Goal: Transaction & Acquisition: Purchase product/service

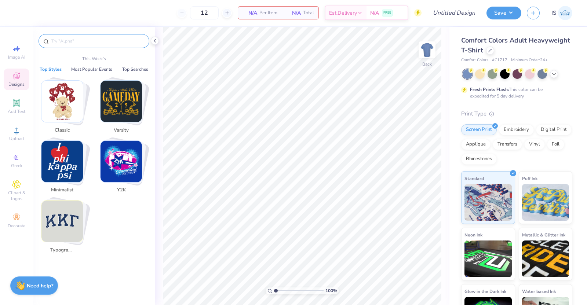
click at [108, 38] on input "text" at bounding box center [98, 40] width 94 height 7
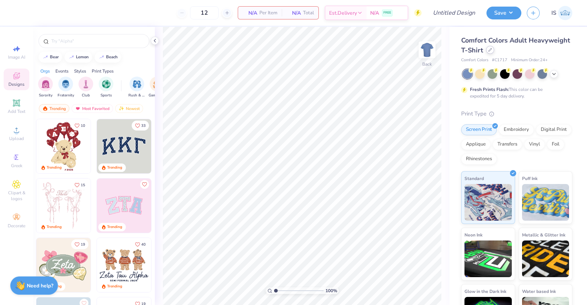
click at [494, 50] on div at bounding box center [490, 50] width 8 height 8
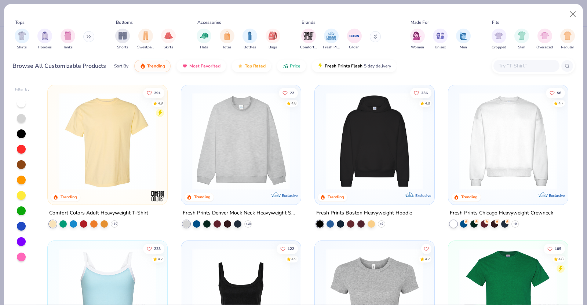
click at [518, 62] on input "text" at bounding box center [526, 66] width 57 height 8
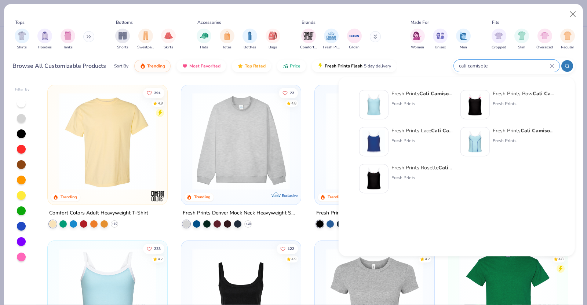
type input "cali camisole"
click at [438, 97] on div "Fresh Prints Cali Camisole Top" at bounding box center [423, 94] width 62 height 8
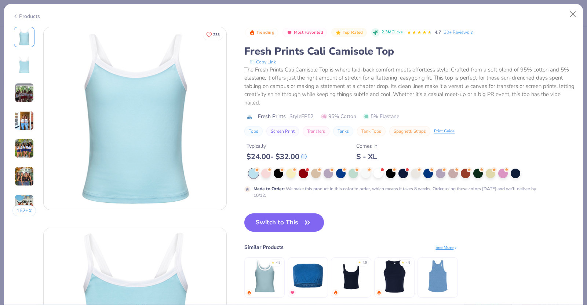
click at [268, 59] on button "Copy Link" at bounding box center [262, 61] width 31 height 7
click at [571, 17] on button "Close" at bounding box center [573, 14] width 14 height 14
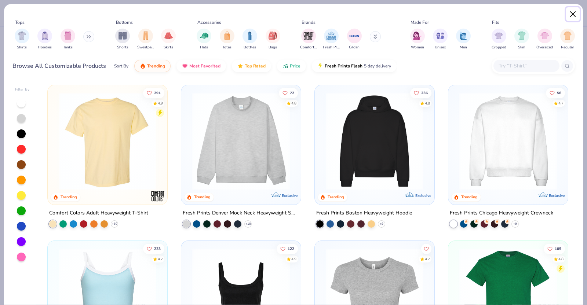
click at [572, 16] on button "Close" at bounding box center [573, 14] width 14 height 14
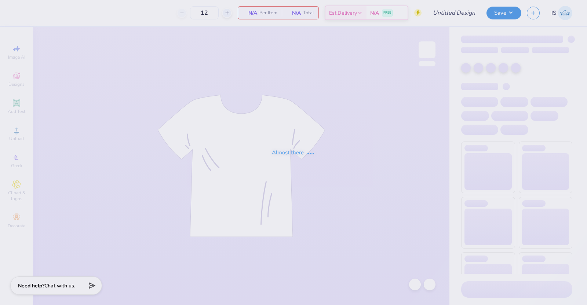
type input "Bid Day Tank 2"
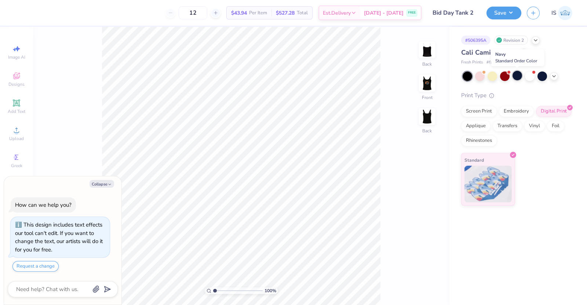
click at [514, 76] on div at bounding box center [518, 76] width 10 height 10
click at [543, 80] on div at bounding box center [543, 77] width 10 height 10
click at [556, 75] on icon at bounding box center [554, 76] width 6 height 6
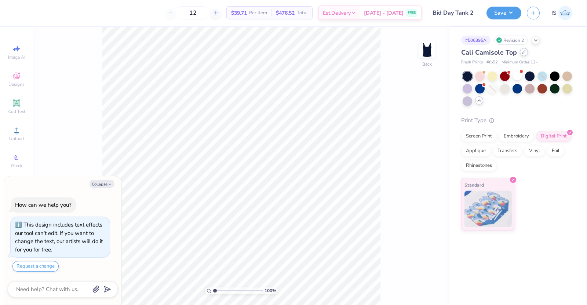
click at [523, 52] on icon at bounding box center [524, 52] width 4 height 4
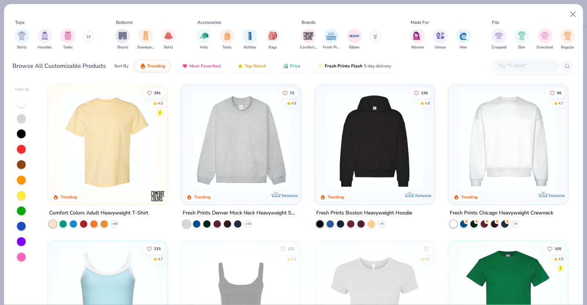
click at [541, 66] on input "text" at bounding box center [526, 66] width 57 height 8
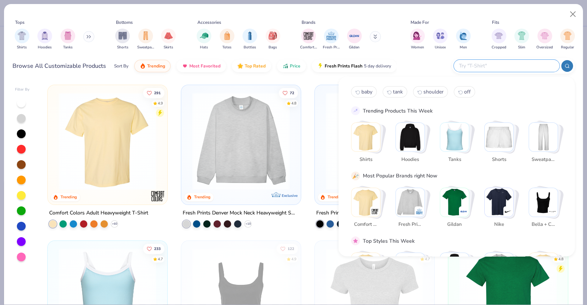
click at [459, 141] on img "Stack Card Button Tanks" at bounding box center [454, 137] width 29 height 29
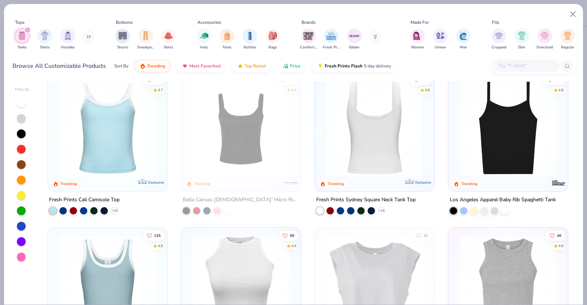
scroll to position [16, 0]
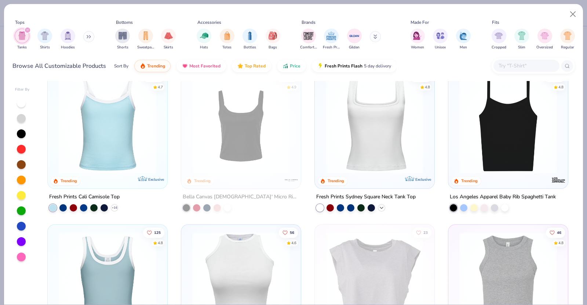
click at [379, 208] on icon at bounding box center [382, 208] width 6 height 6
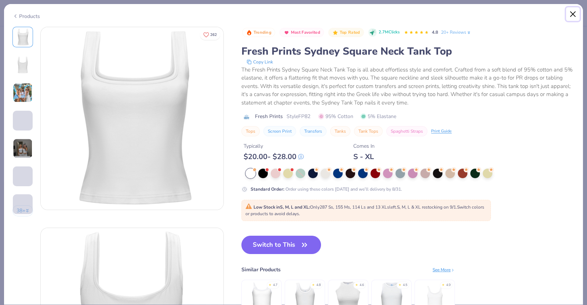
click at [576, 14] on button "Close" at bounding box center [573, 14] width 14 height 14
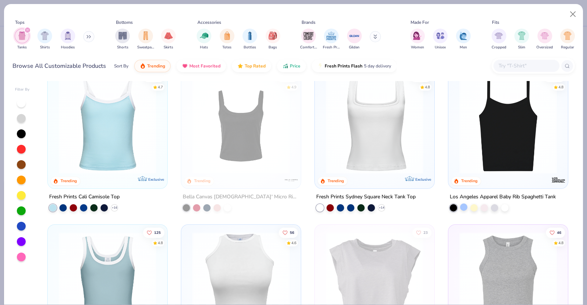
click at [461, 207] on div at bounding box center [463, 207] width 7 height 7
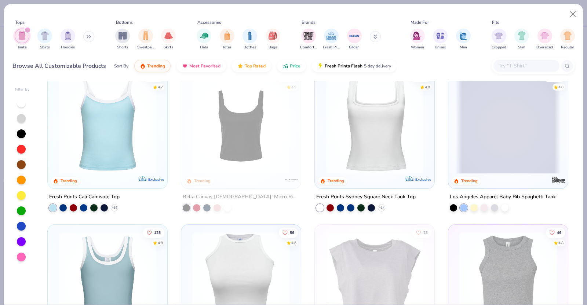
click at [529, 162] on span at bounding box center [508, 125] width 105 height 98
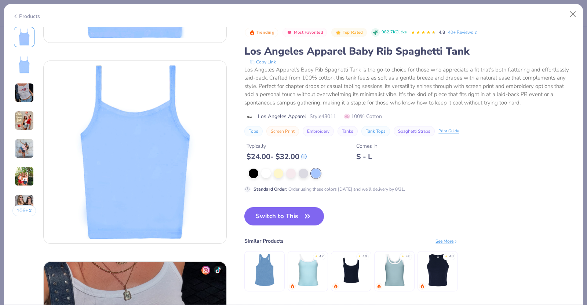
scroll to position [168, 0]
click at [574, 14] on button "Close" at bounding box center [573, 14] width 14 height 14
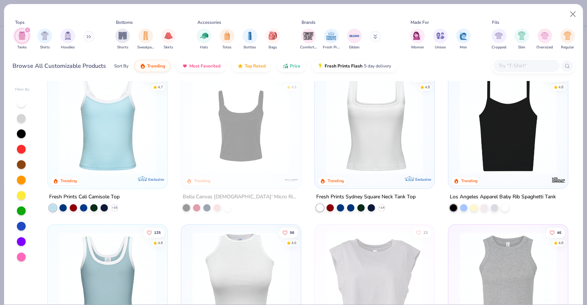
click at [99, 142] on img at bounding box center [107, 125] width 105 height 98
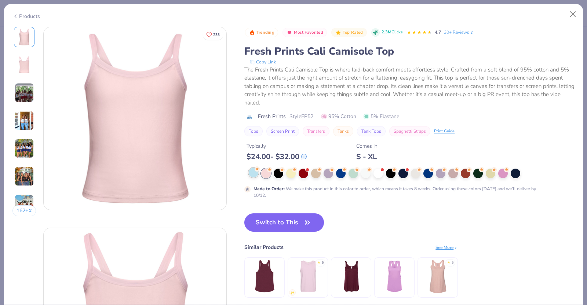
click at [255, 175] on div at bounding box center [254, 173] width 10 height 10
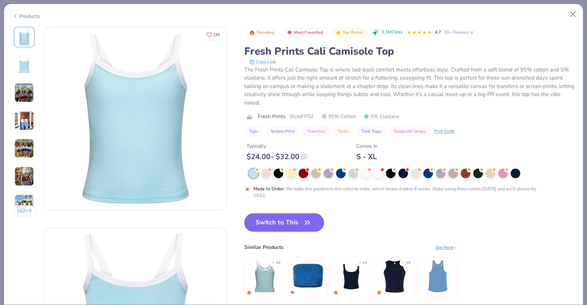
click at [287, 225] on button "Switch to This" at bounding box center [284, 223] width 80 height 18
type textarea "x"
type input "50"
type textarea "x"
